Goal: Navigation & Orientation: Find specific page/section

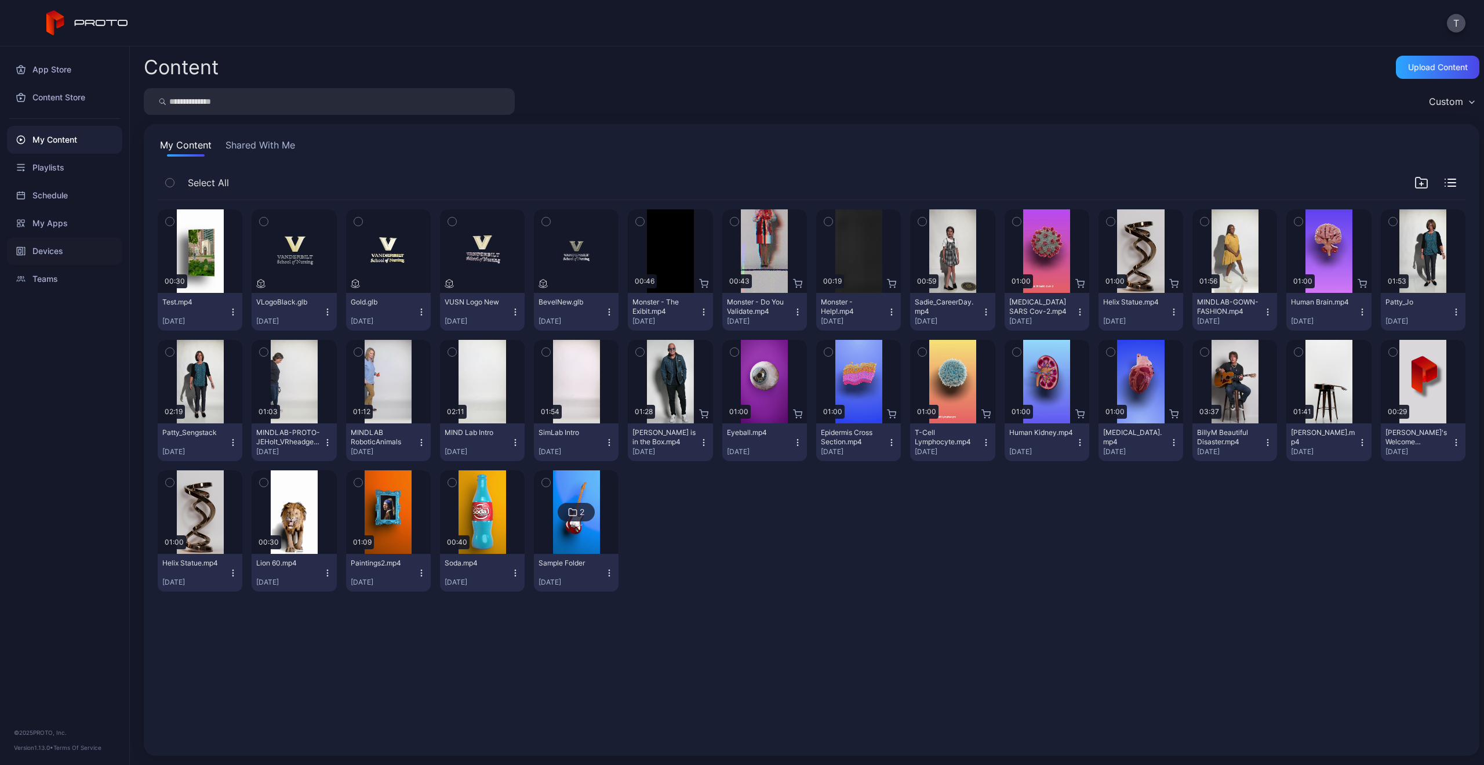
click at [39, 250] on div "Devices" at bounding box center [64, 251] width 115 height 28
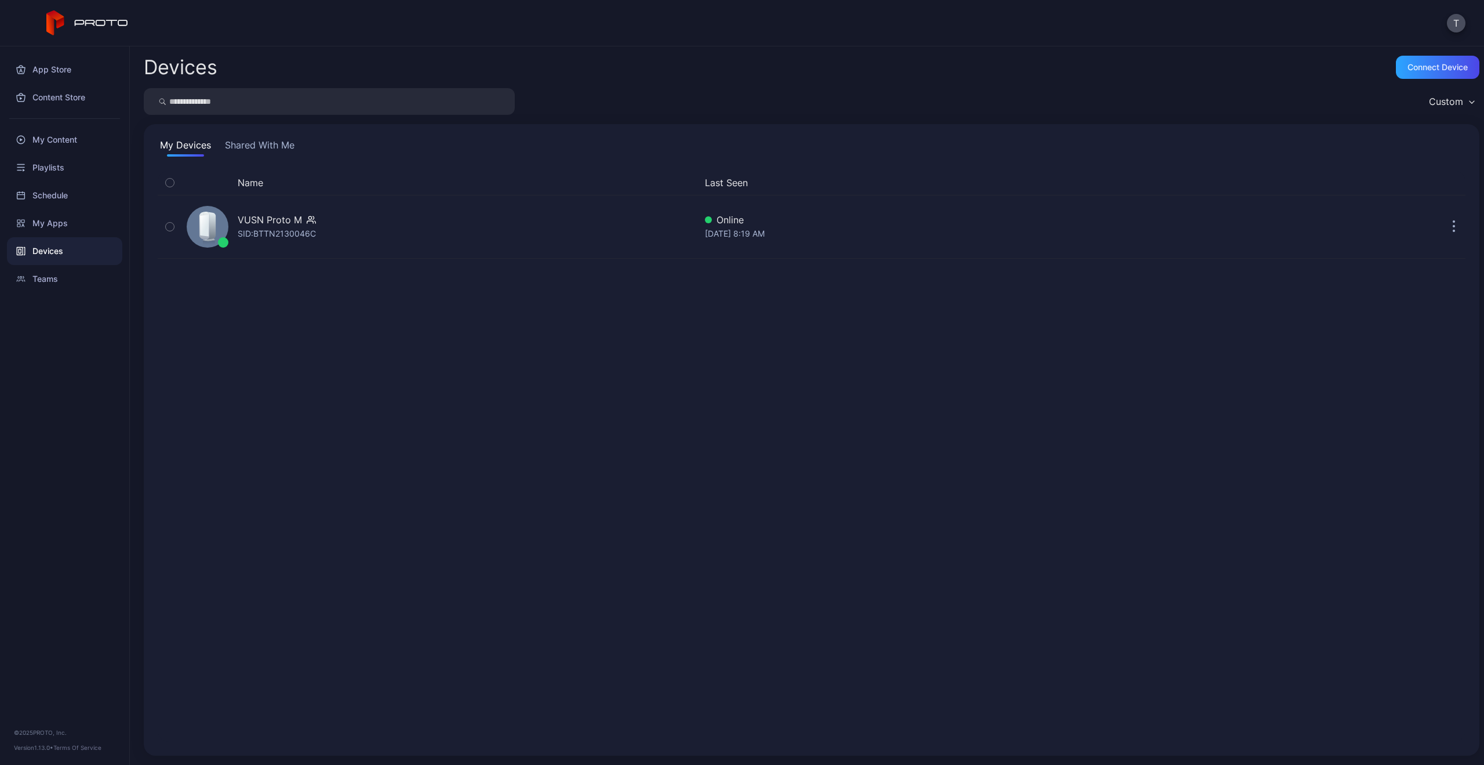
click at [267, 149] on button "Shared With Me" at bounding box center [260, 147] width 74 height 19
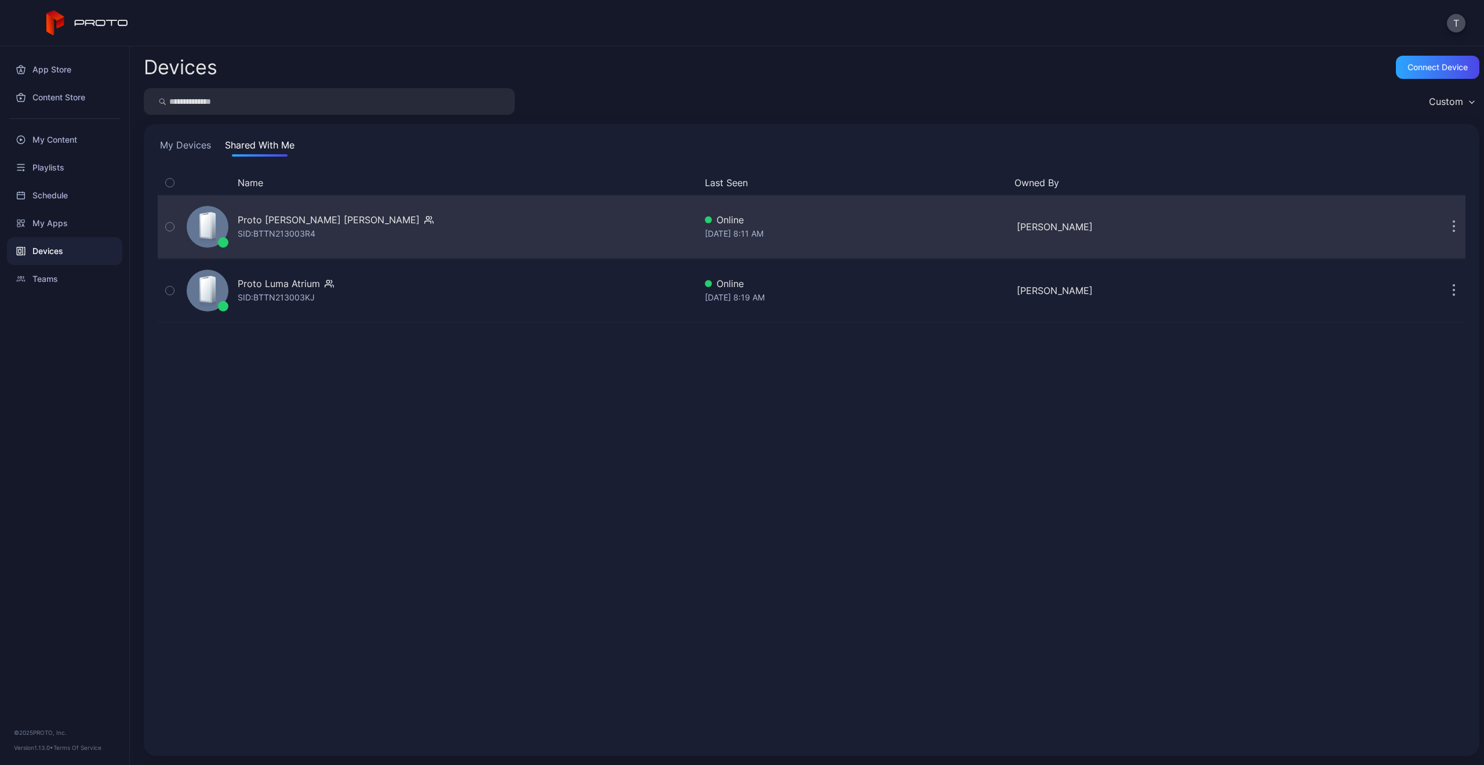
click at [1448, 227] on button "button" at bounding box center [1453, 226] width 23 height 23
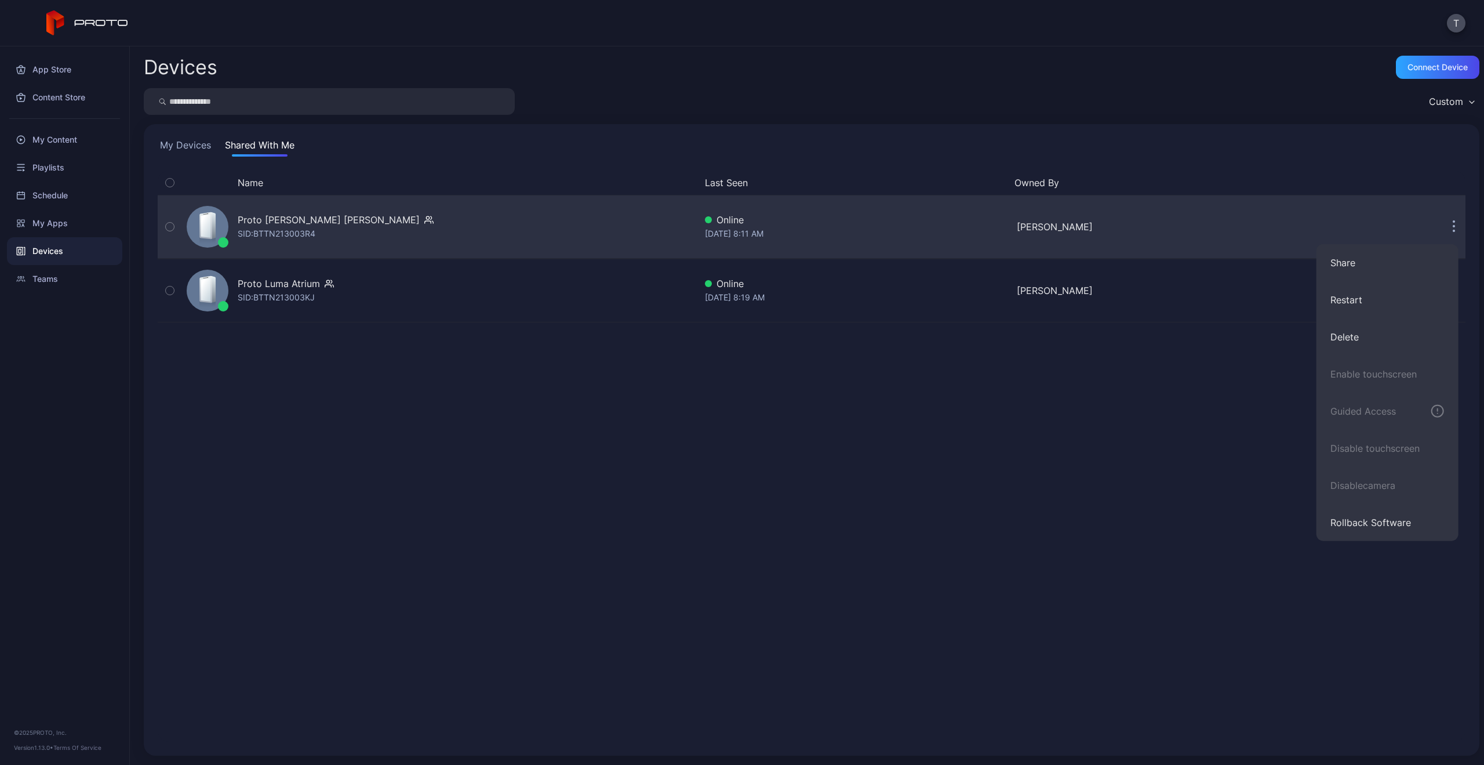
click at [253, 223] on div "Proto [PERSON_NAME] [PERSON_NAME]" at bounding box center [329, 220] width 182 height 14
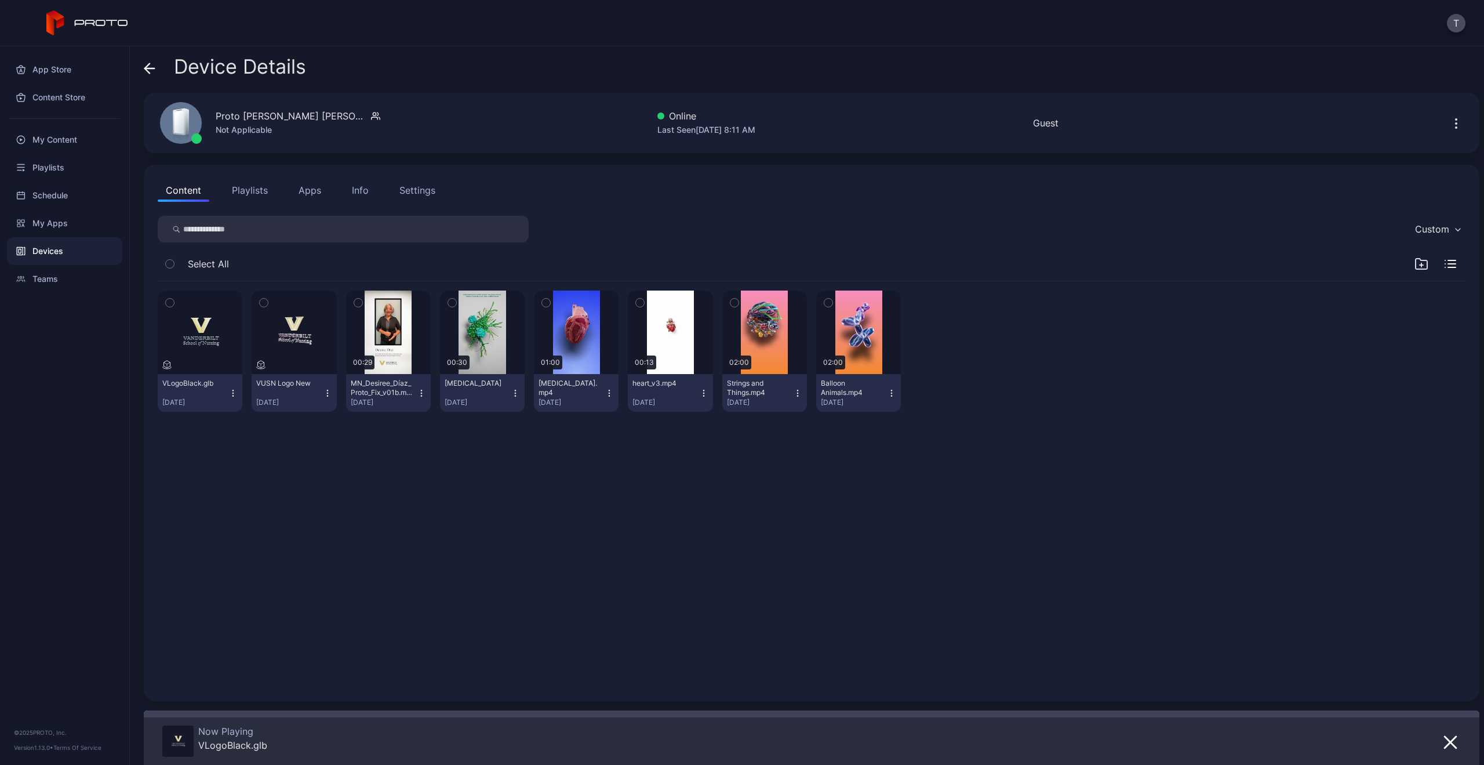
click at [55, 249] on div "Devices" at bounding box center [64, 251] width 115 height 28
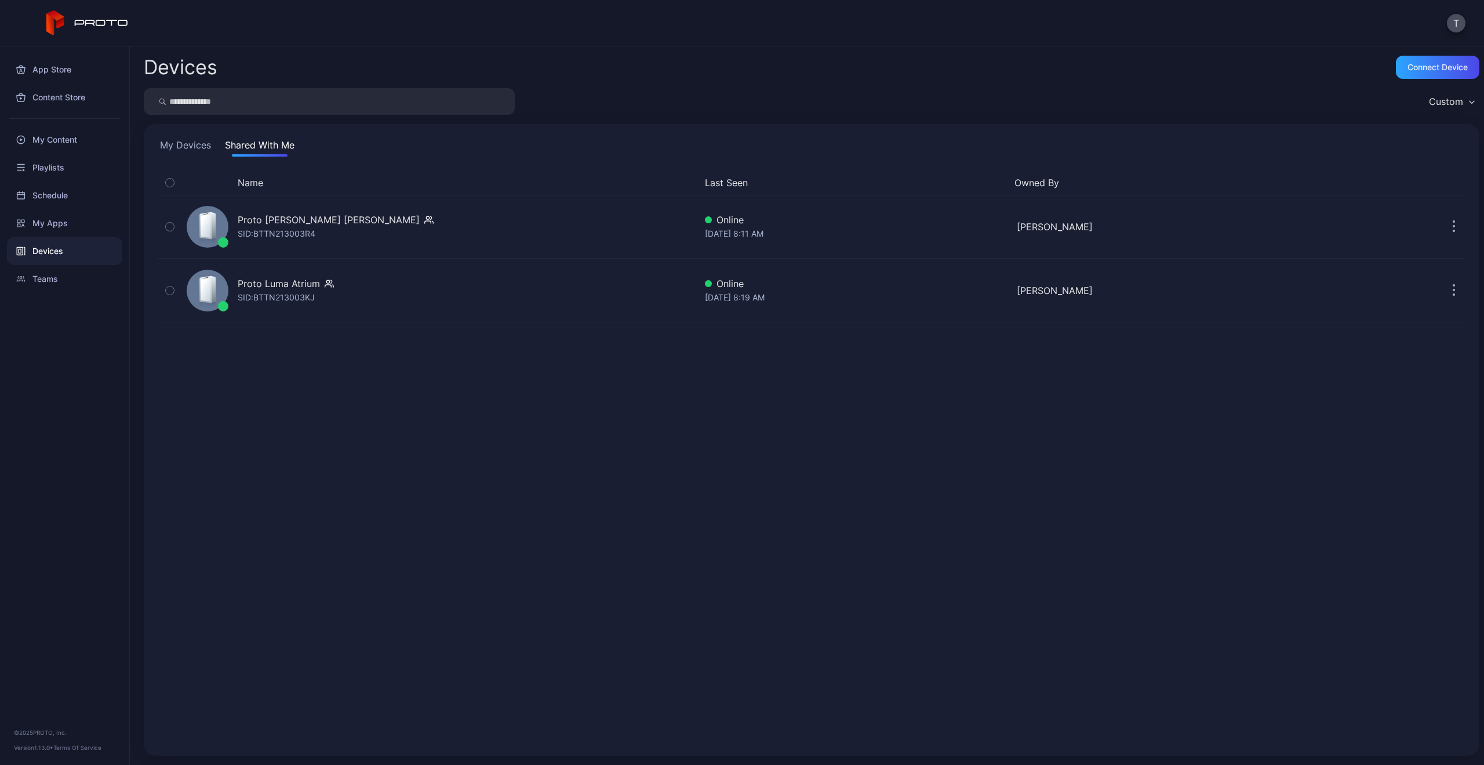
click at [201, 143] on button "My Devices" at bounding box center [186, 147] width 56 height 19
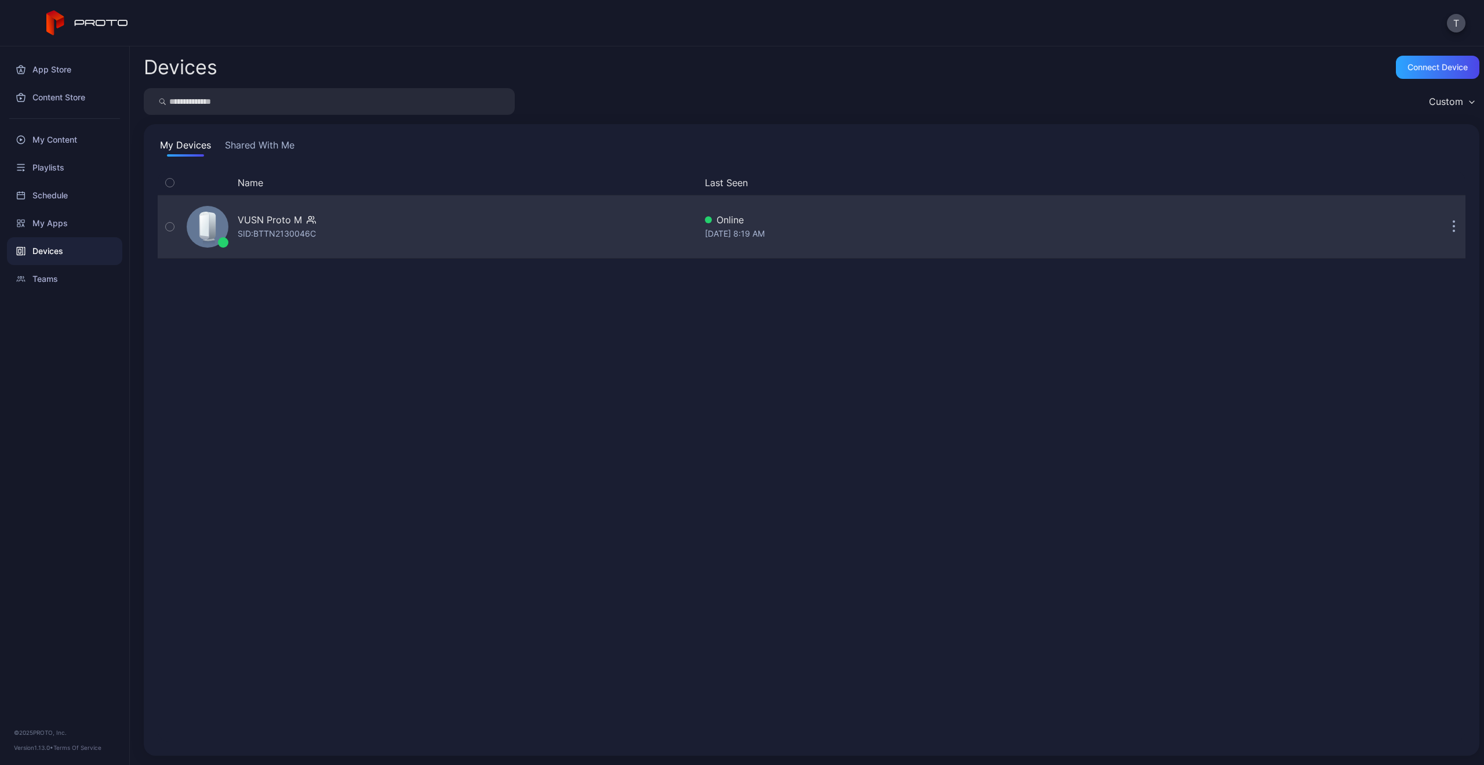
click at [1453, 227] on icon "button" at bounding box center [1454, 228] width 2 height 2
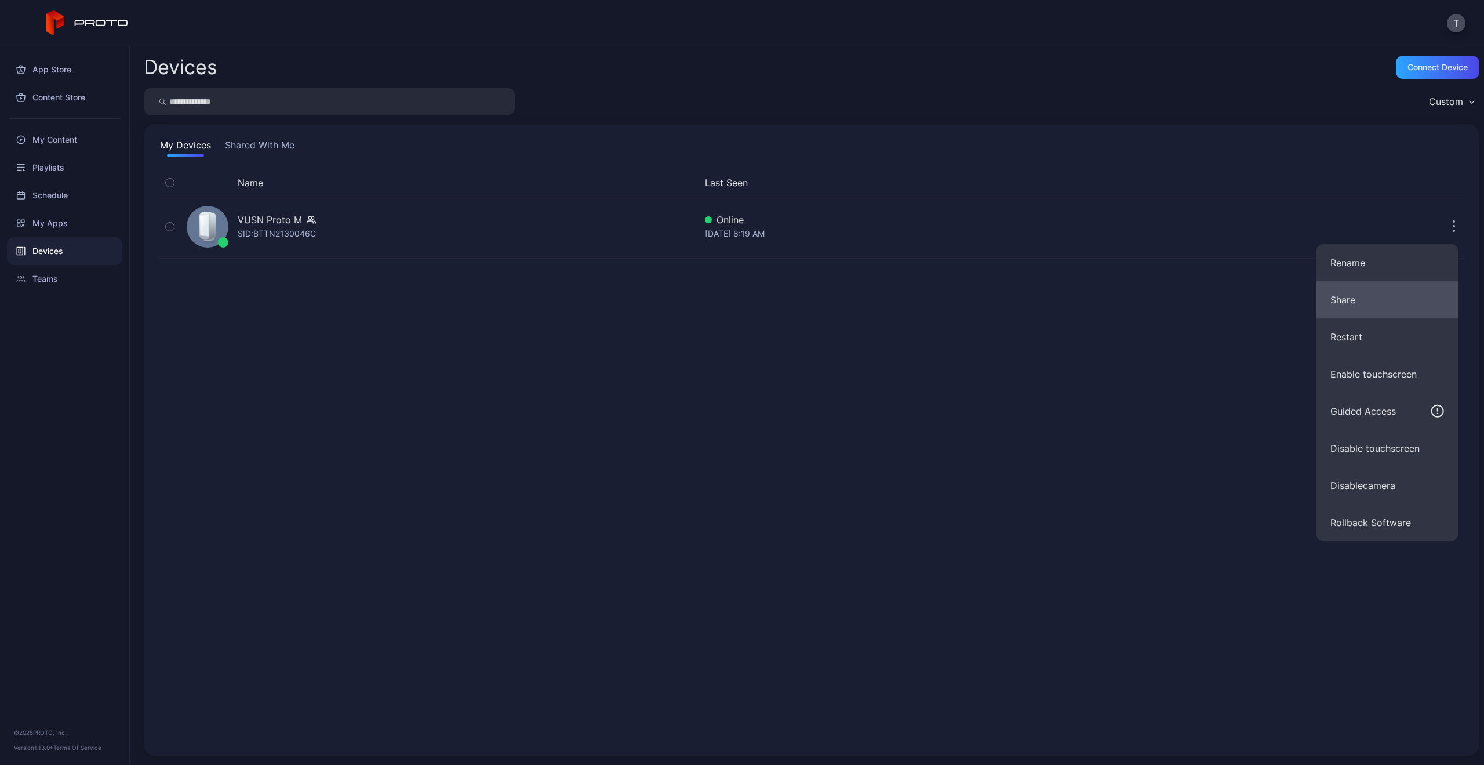
click at [1350, 296] on button "Share" at bounding box center [1388, 299] width 142 height 37
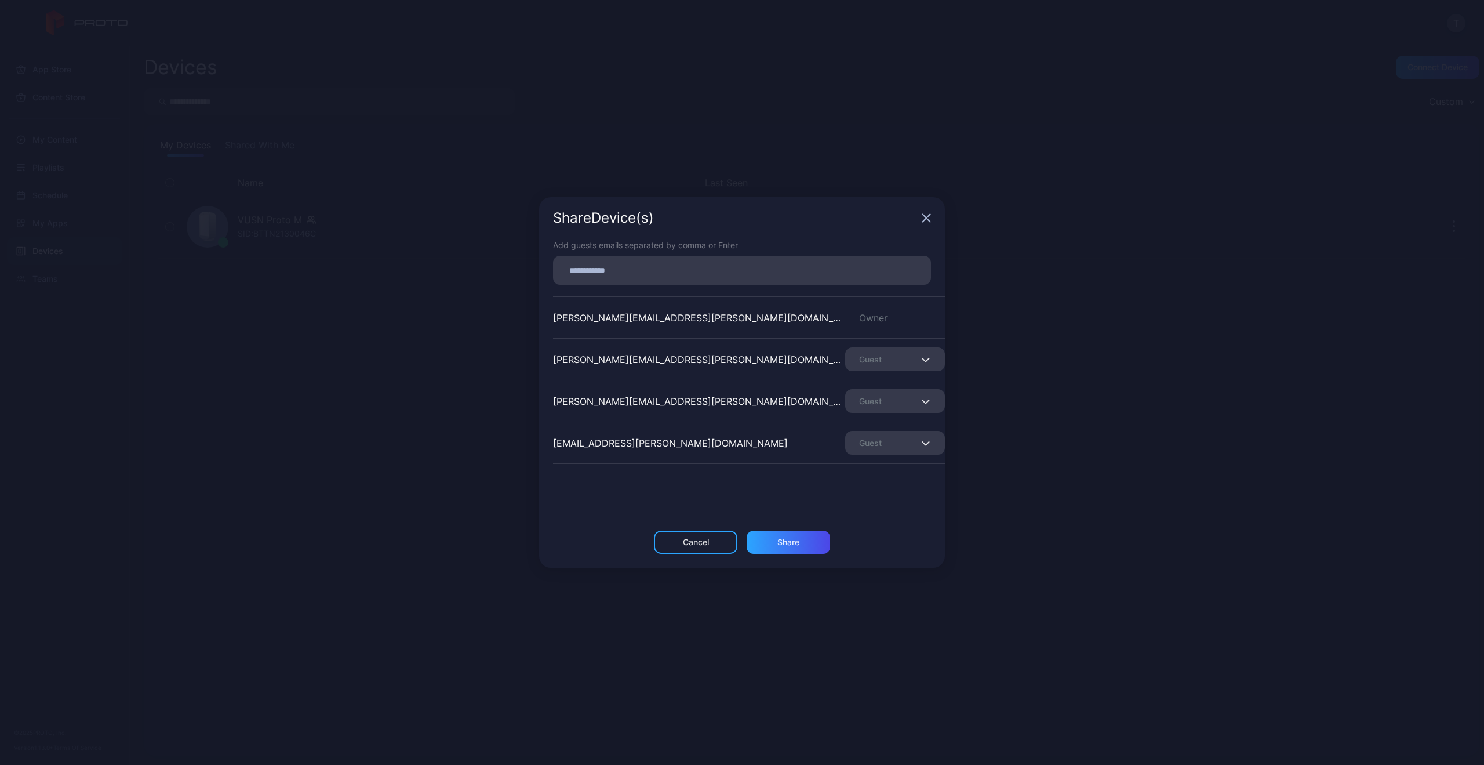
click at [923, 354] on span "button" at bounding box center [927, 359] width 8 height 14
click at [900, 324] on div "[PERSON_NAME][EMAIL_ADDRESS][PERSON_NAME][DOMAIN_NAME] Owner" at bounding box center [749, 317] width 392 height 42
click at [923, 441] on span "button" at bounding box center [927, 443] width 8 height 14
click at [618, 448] on div "[EMAIL_ADDRESS][PERSON_NAME][DOMAIN_NAME]" at bounding box center [670, 443] width 235 height 14
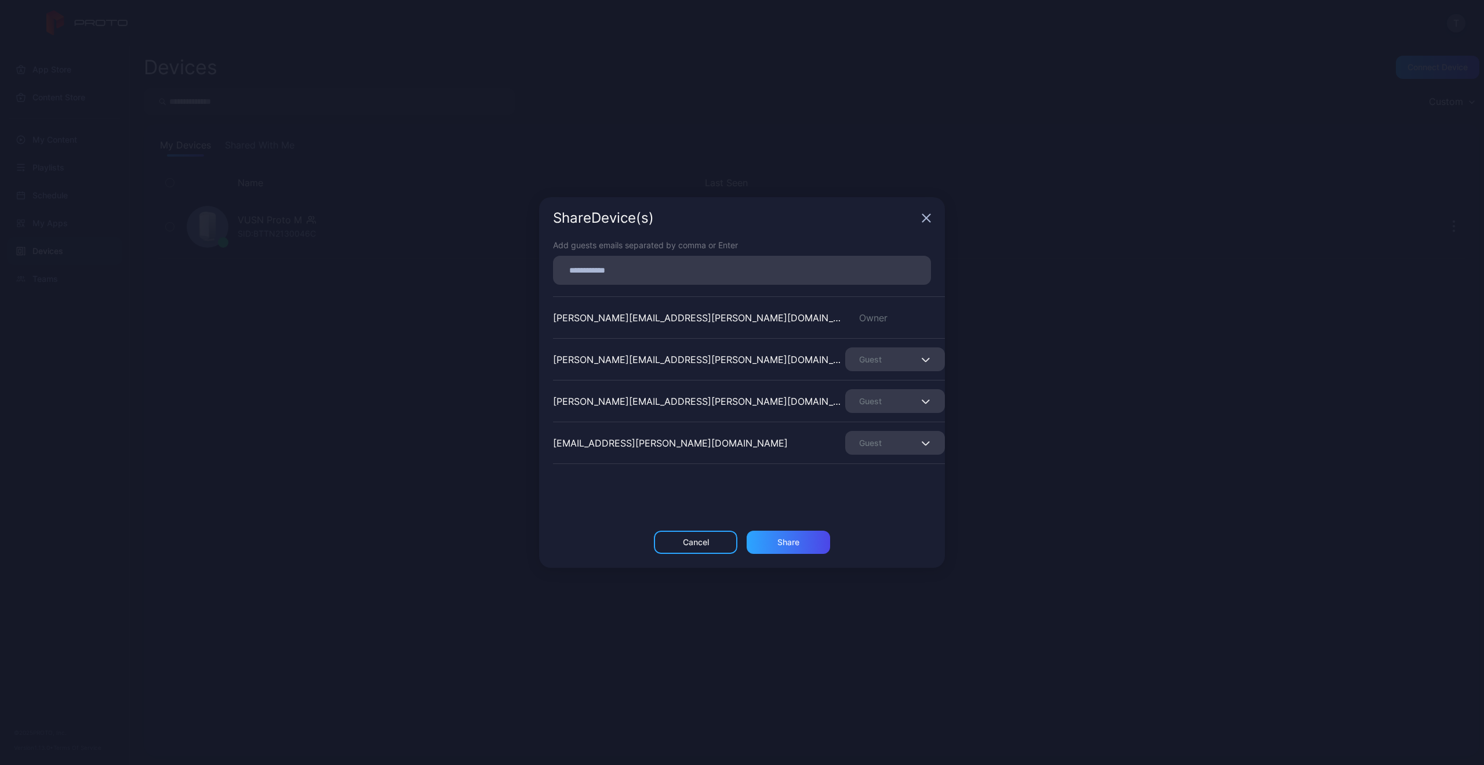
click at [618, 442] on div "[EMAIL_ADDRESS][PERSON_NAME][DOMAIN_NAME]" at bounding box center [670, 443] width 235 height 14
click at [703, 535] on div "Cancel" at bounding box center [695, 541] width 83 height 23
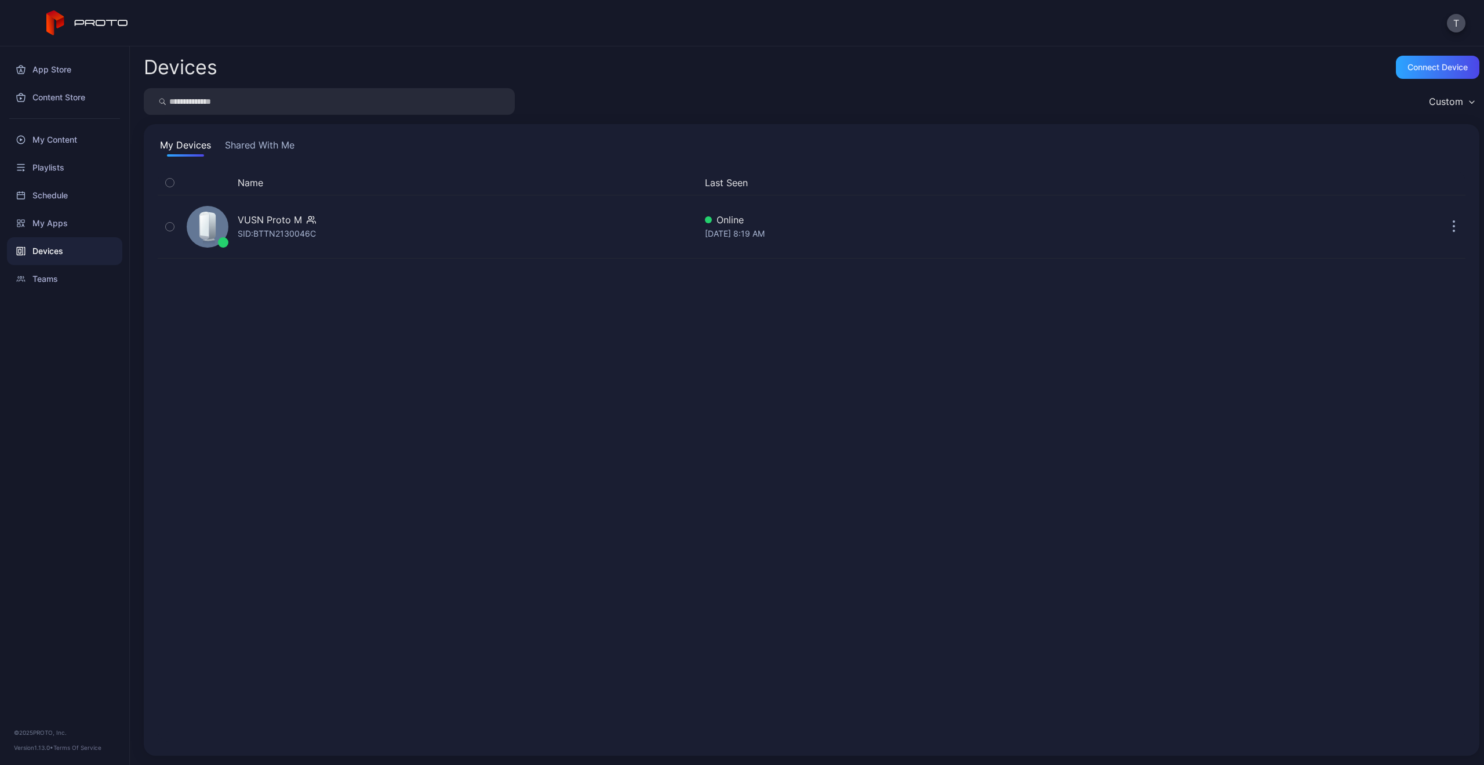
click at [1448, 97] on div "Custom" at bounding box center [1446, 102] width 34 height 12
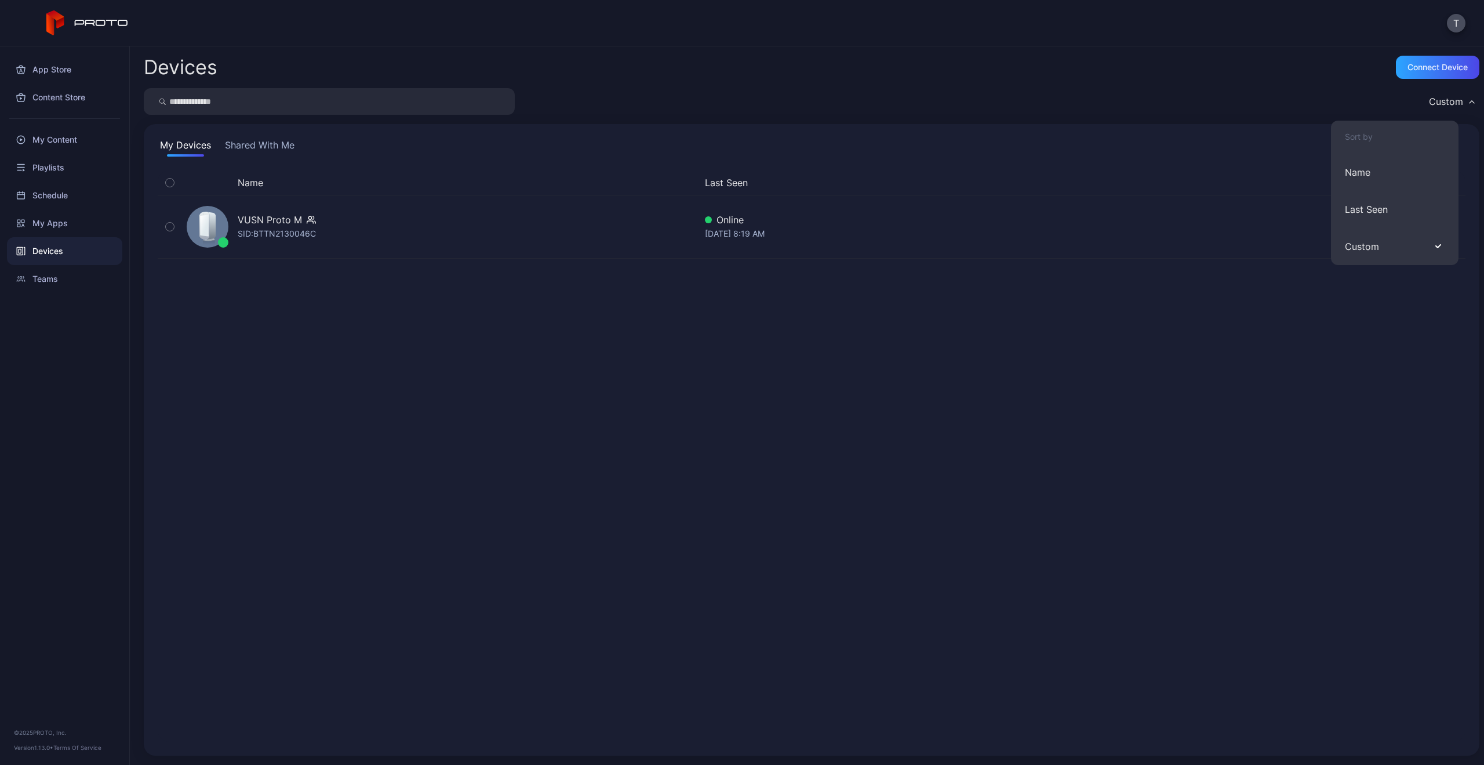
click at [1448, 97] on div "Custom" at bounding box center [1446, 102] width 34 height 12
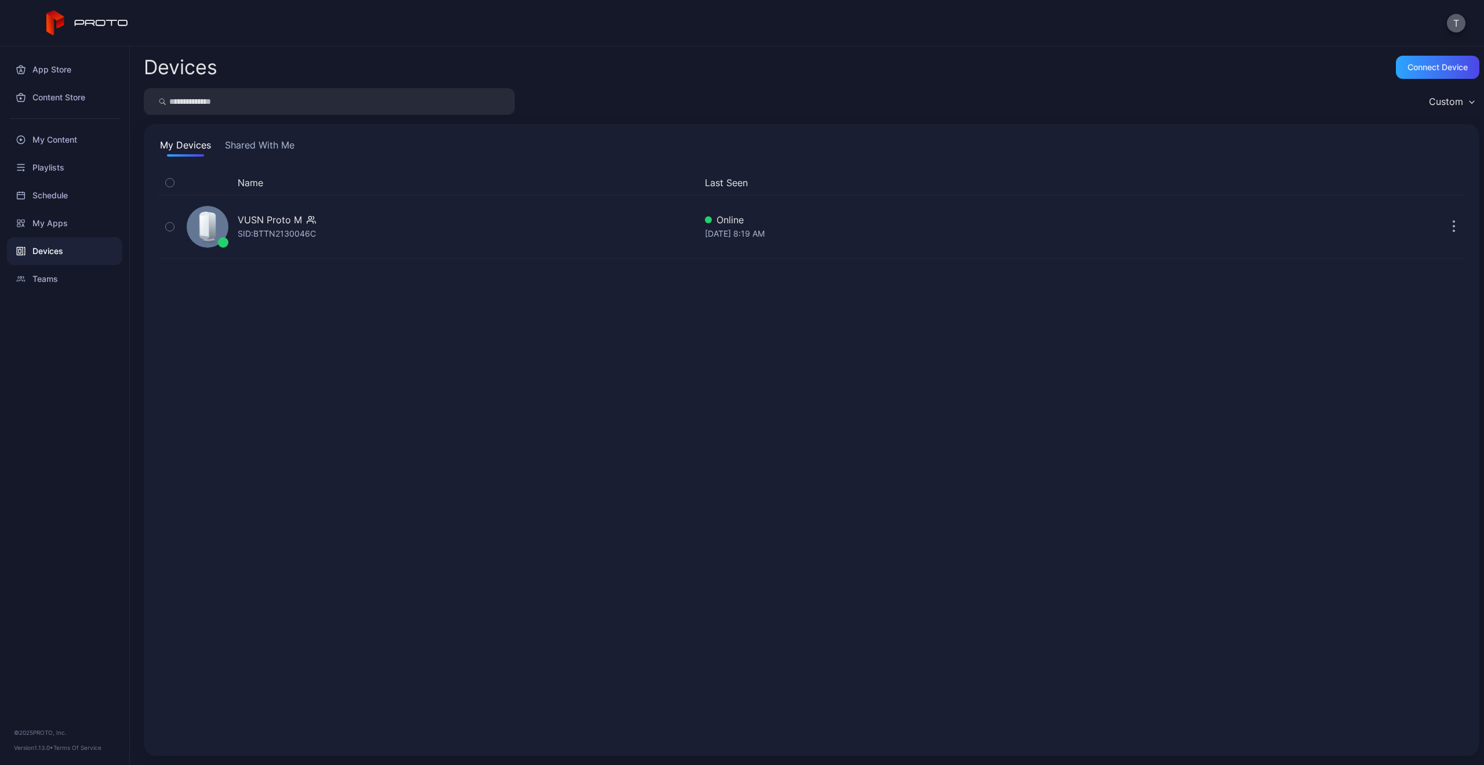
click at [1456, 21] on button "T" at bounding box center [1456, 23] width 19 height 19
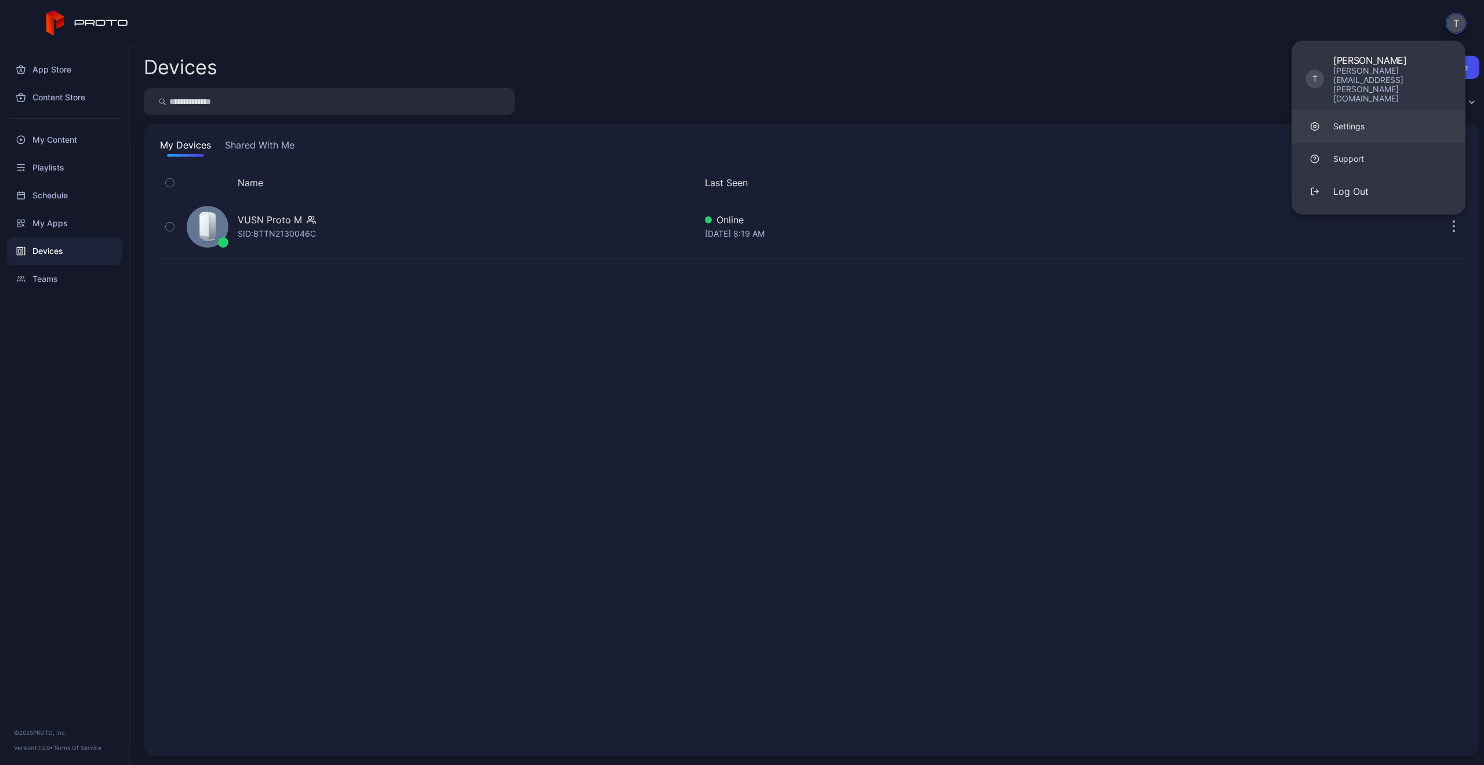
click at [1384, 110] on link "Settings" at bounding box center [1379, 126] width 174 height 32
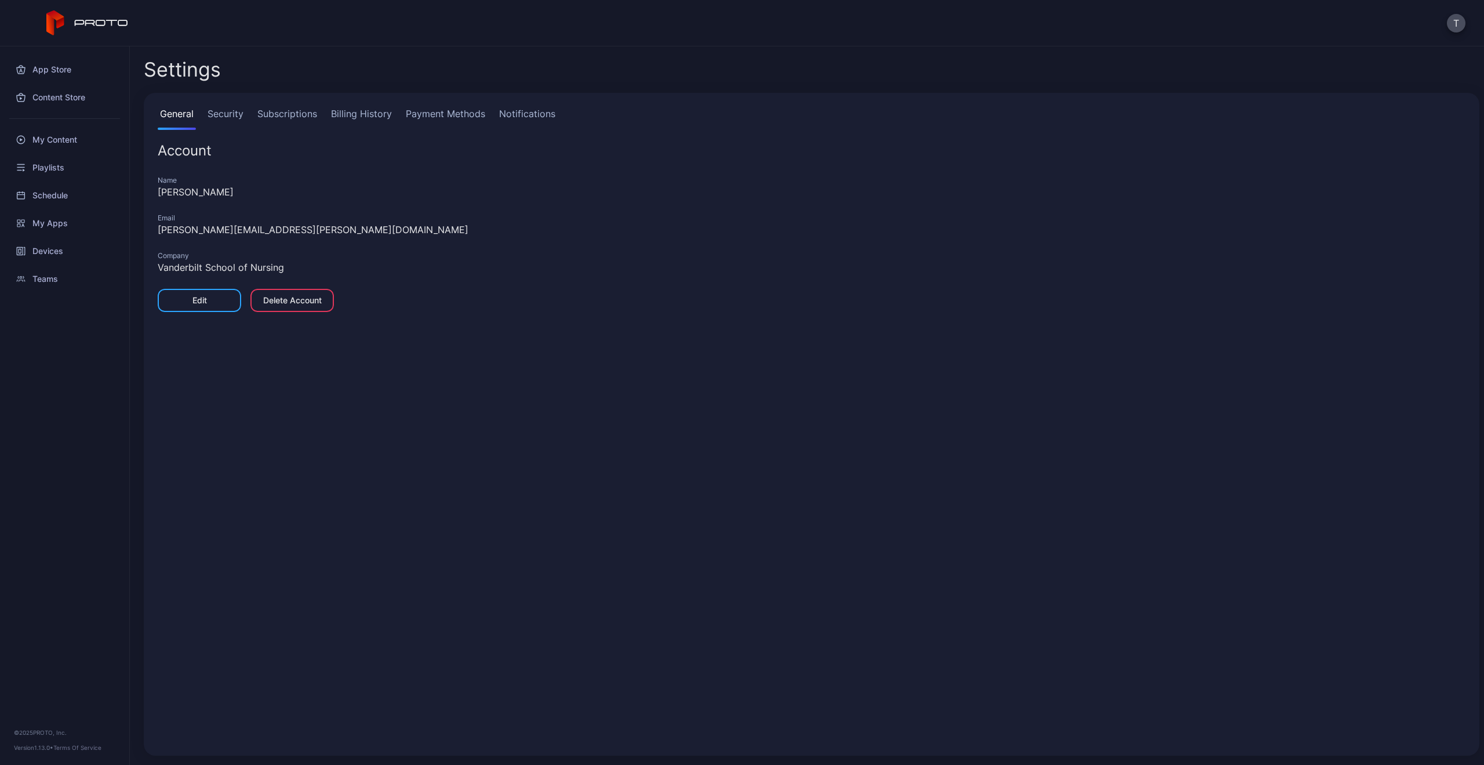
click at [227, 114] on link "Security" at bounding box center [225, 118] width 41 height 23
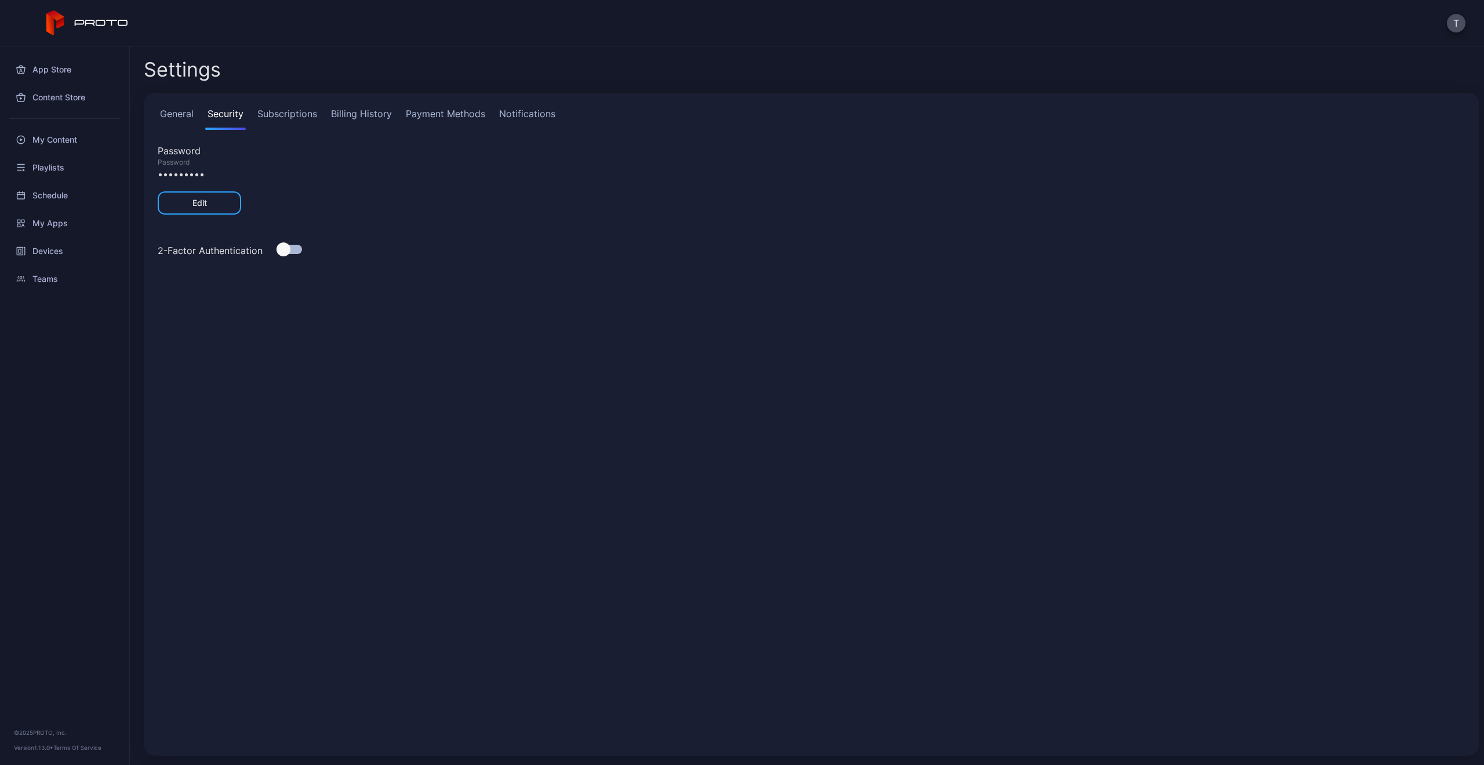
click at [270, 114] on link "Subscriptions" at bounding box center [287, 118] width 64 height 23
click at [347, 113] on link "Billing History" at bounding box center [362, 118] width 66 height 23
click at [438, 113] on link "Payment Methods" at bounding box center [445, 118] width 84 height 23
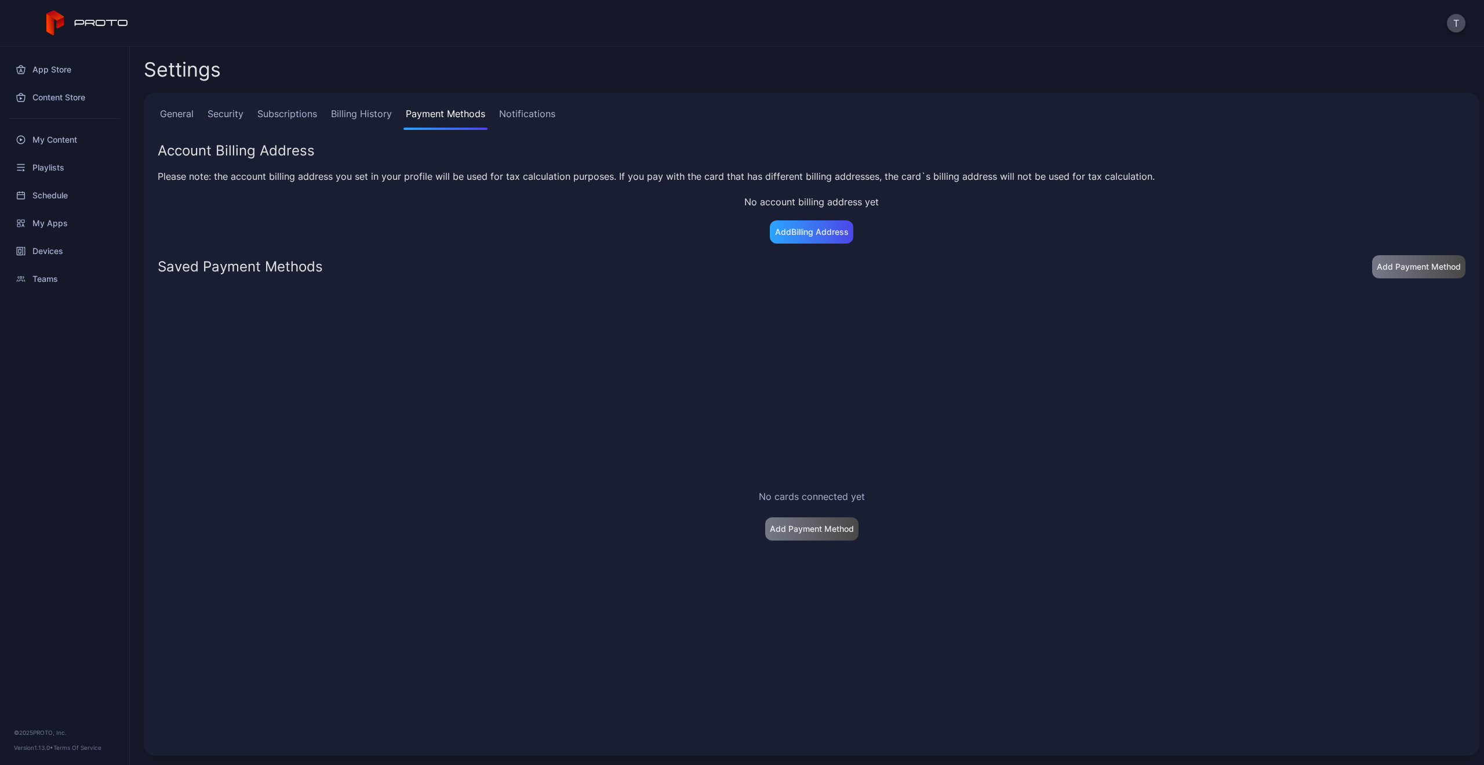
click at [539, 112] on link "Notifications" at bounding box center [527, 118] width 61 height 23
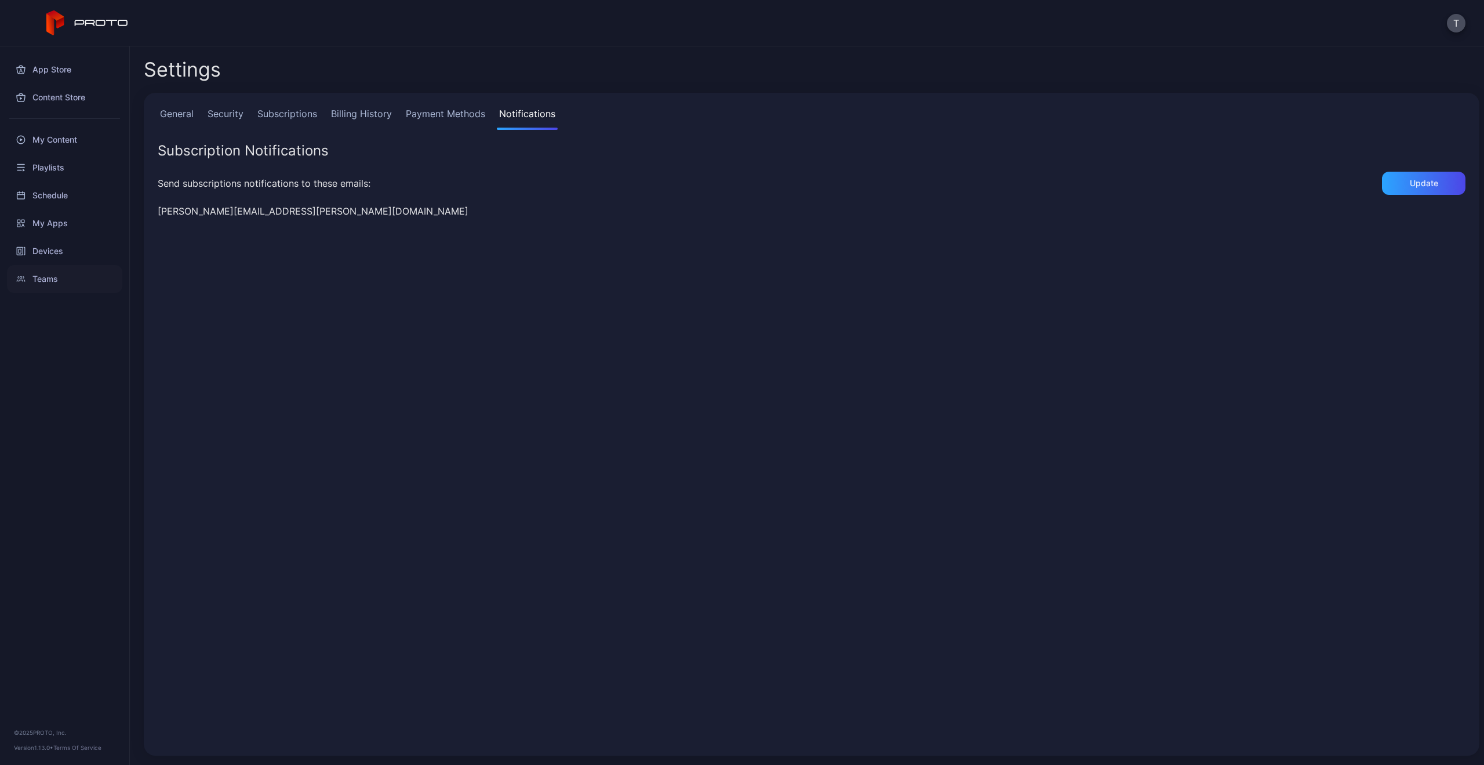
click at [60, 285] on div "Teams" at bounding box center [64, 279] width 115 height 28
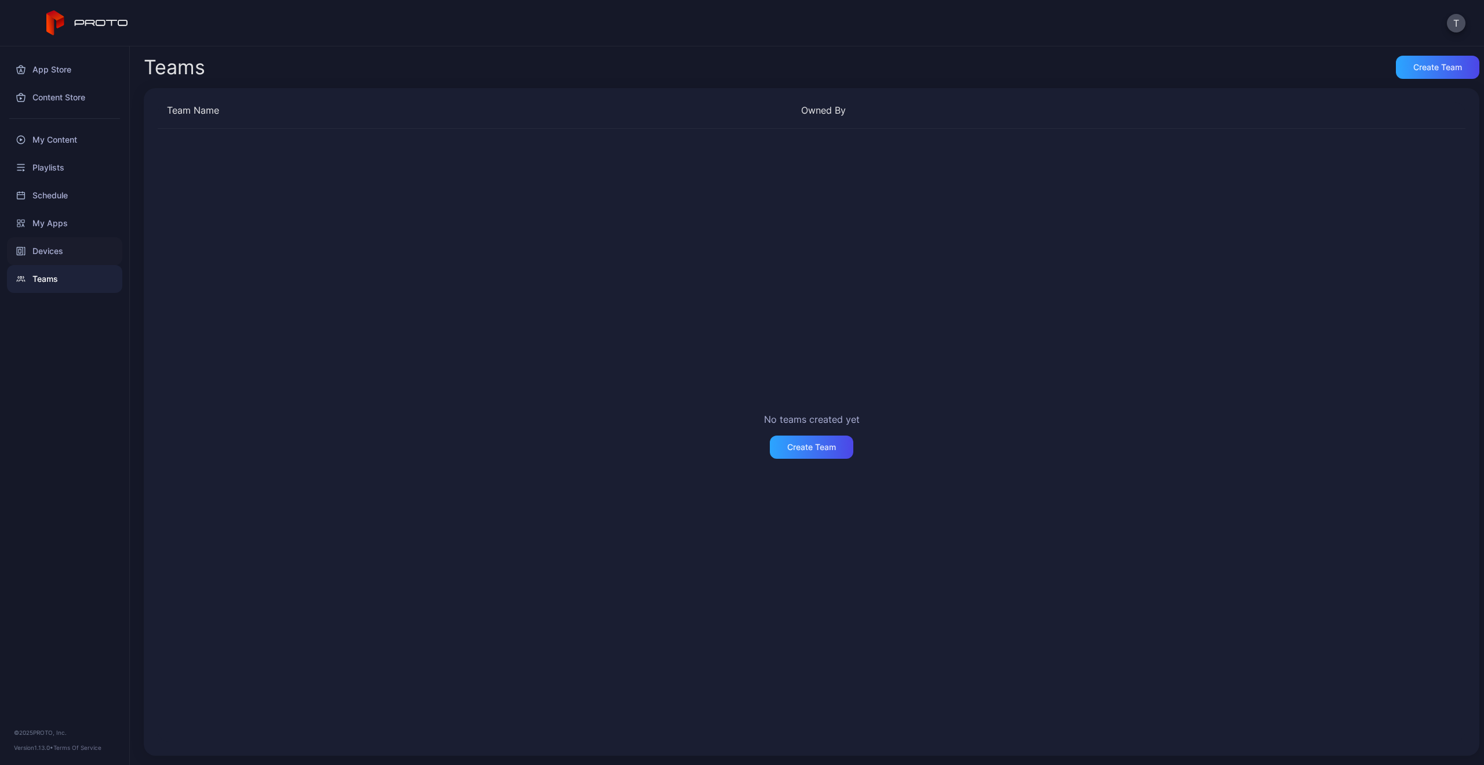
click at [60, 249] on div "Devices" at bounding box center [64, 251] width 115 height 28
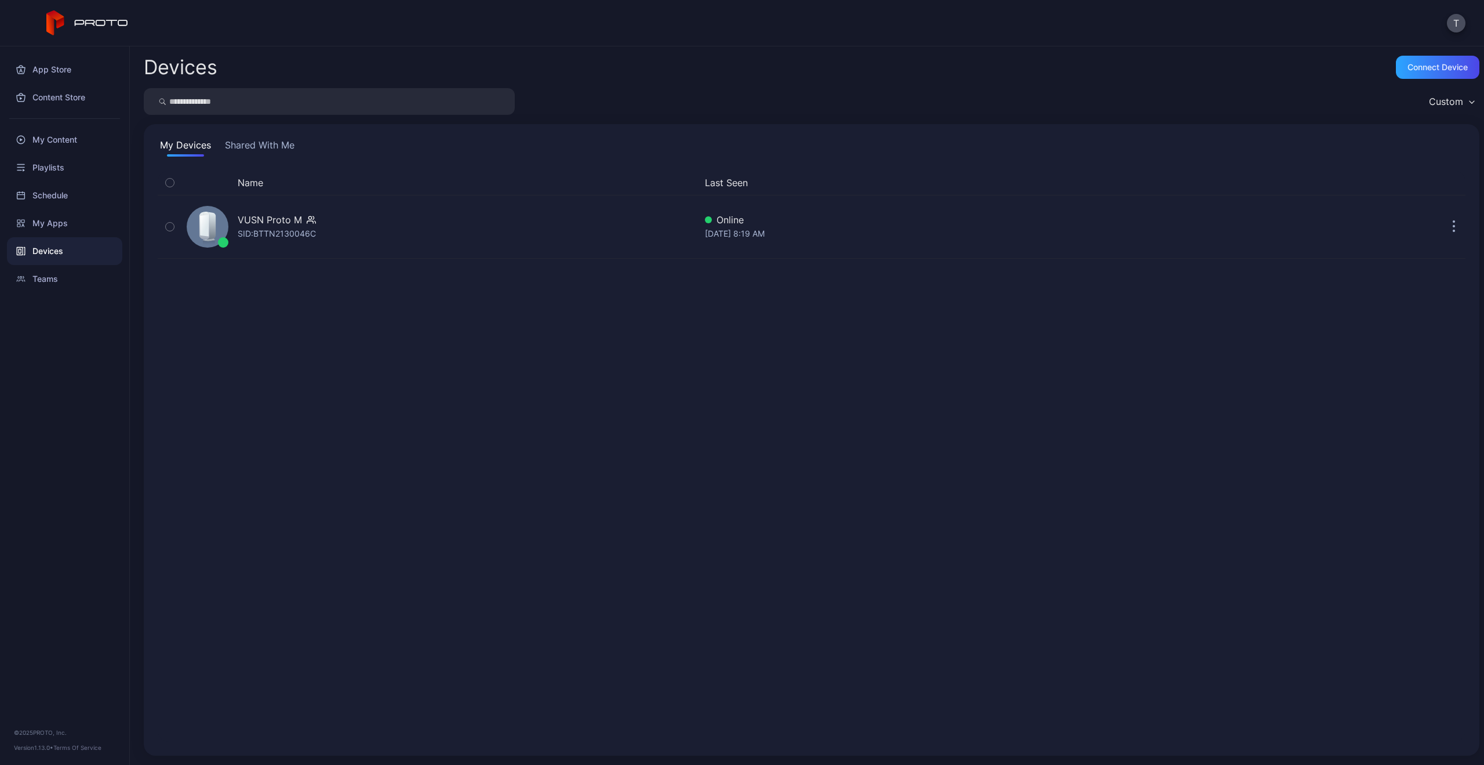
click at [243, 150] on button "Shared With Me" at bounding box center [260, 147] width 74 height 19
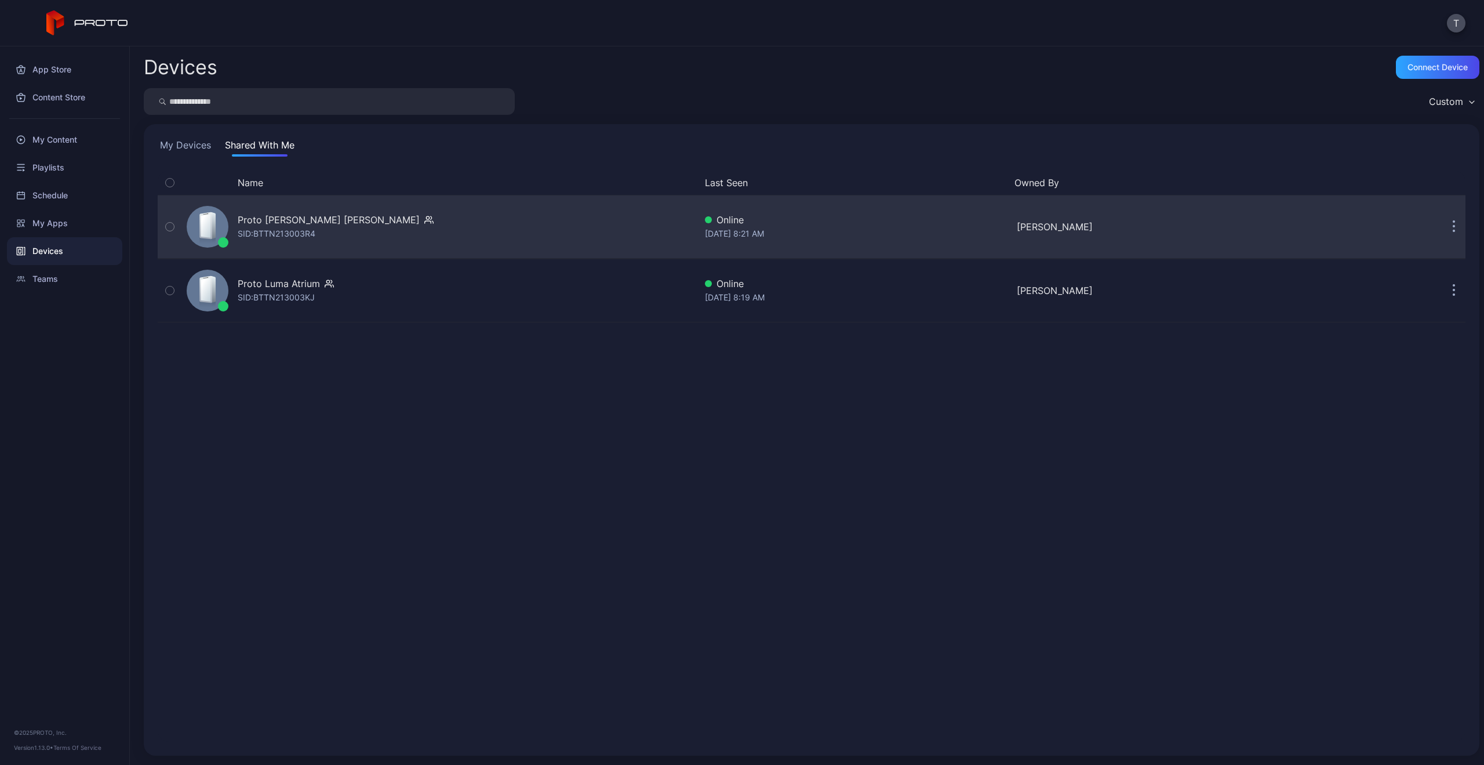
click at [261, 219] on div "Proto [PERSON_NAME] [PERSON_NAME]" at bounding box center [329, 220] width 182 height 14
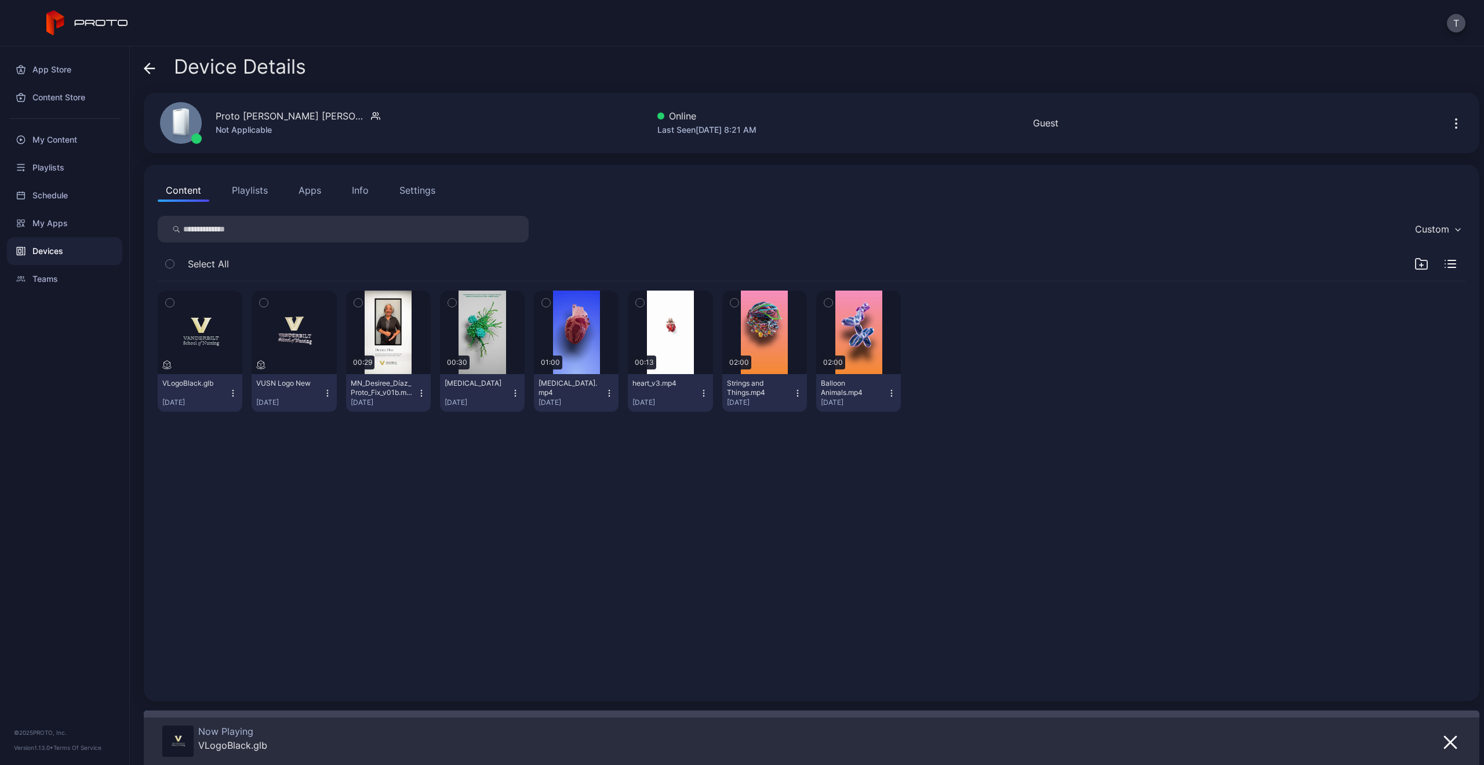
click at [412, 191] on div "Settings" at bounding box center [417, 190] width 36 height 14
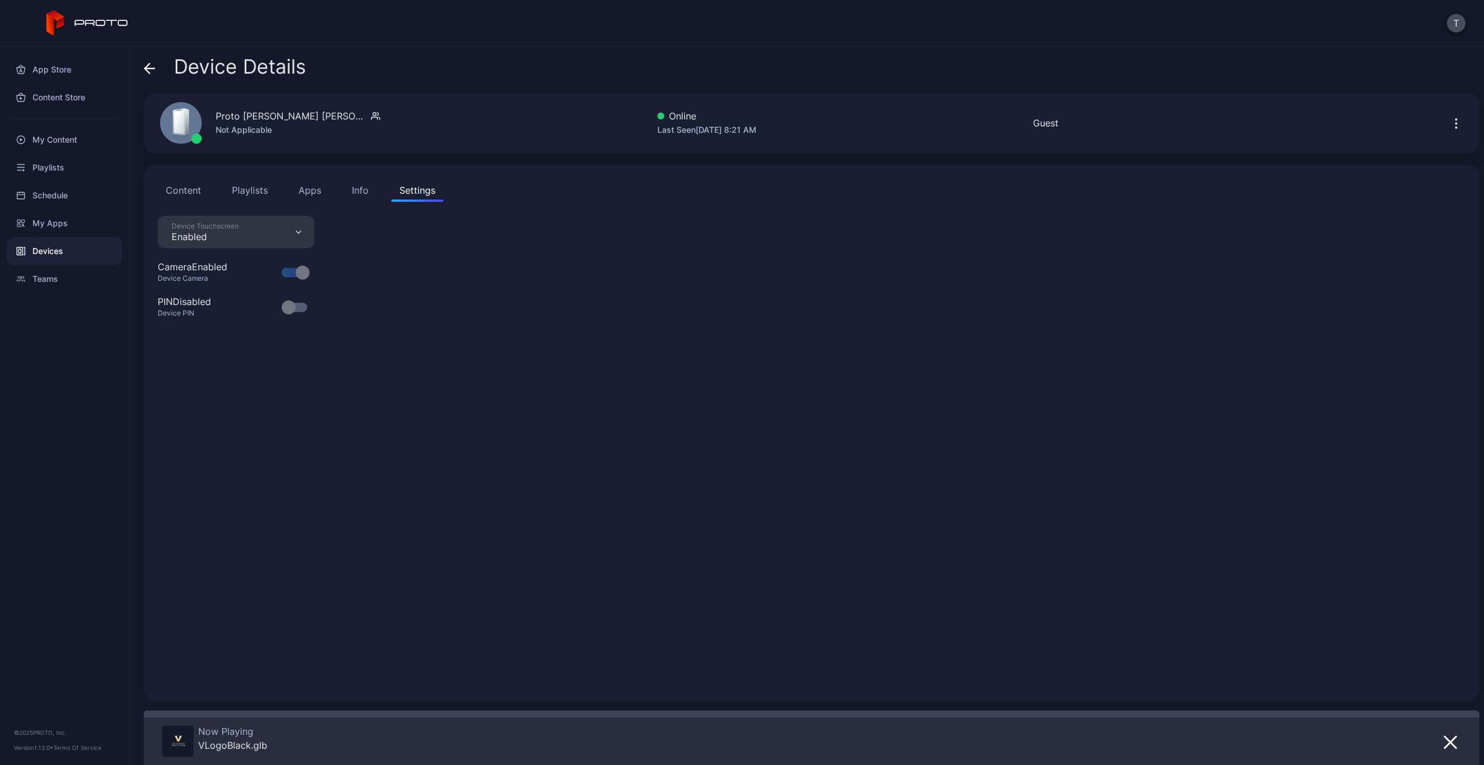
click at [352, 192] on div "Info" at bounding box center [360, 190] width 17 height 14
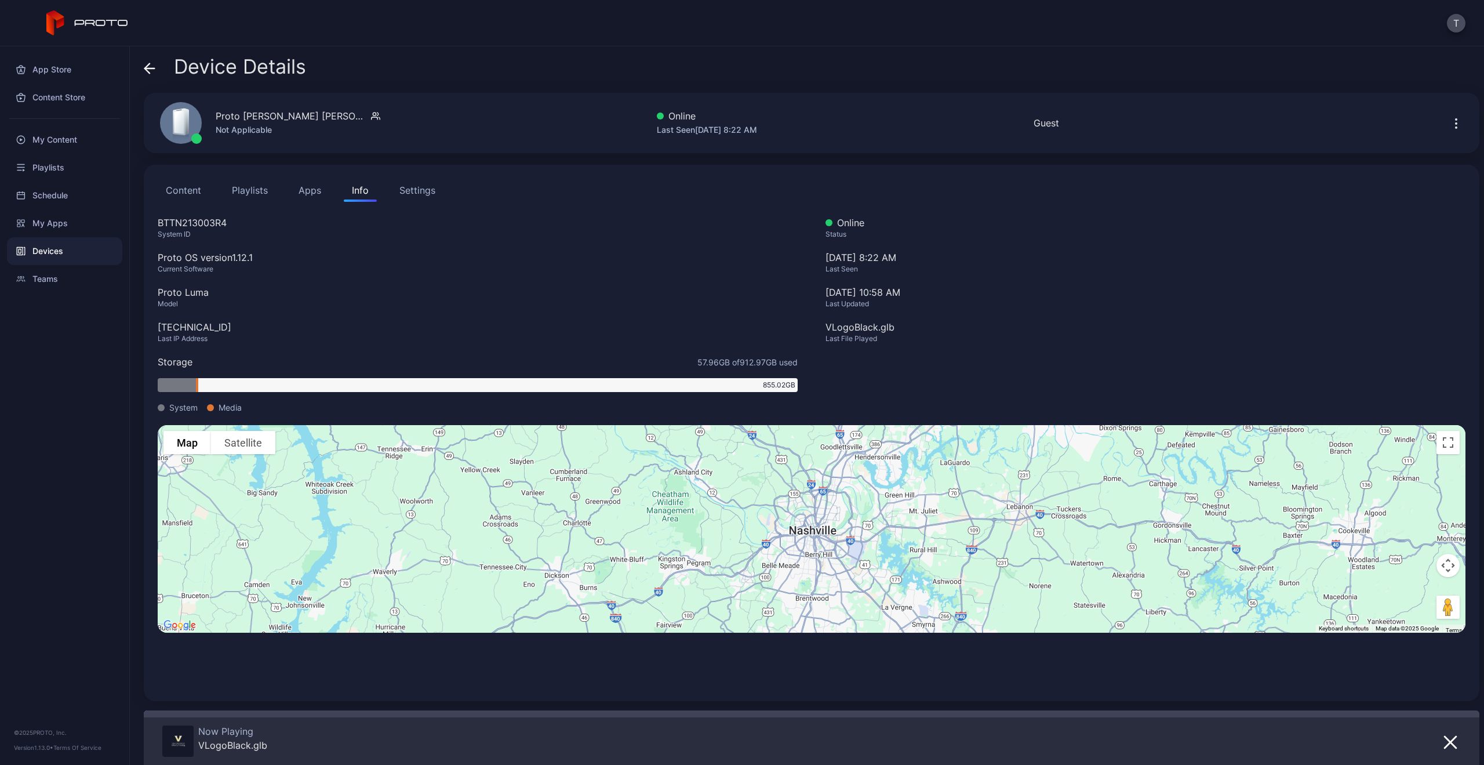
click at [212, 191] on div "Content Playlists Apps Info Settings" at bounding box center [812, 190] width 1308 height 23
click at [194, 188] on button "Content" at bounding box center [184, 190] width 52 height 23
